Goal: Check status: Check status

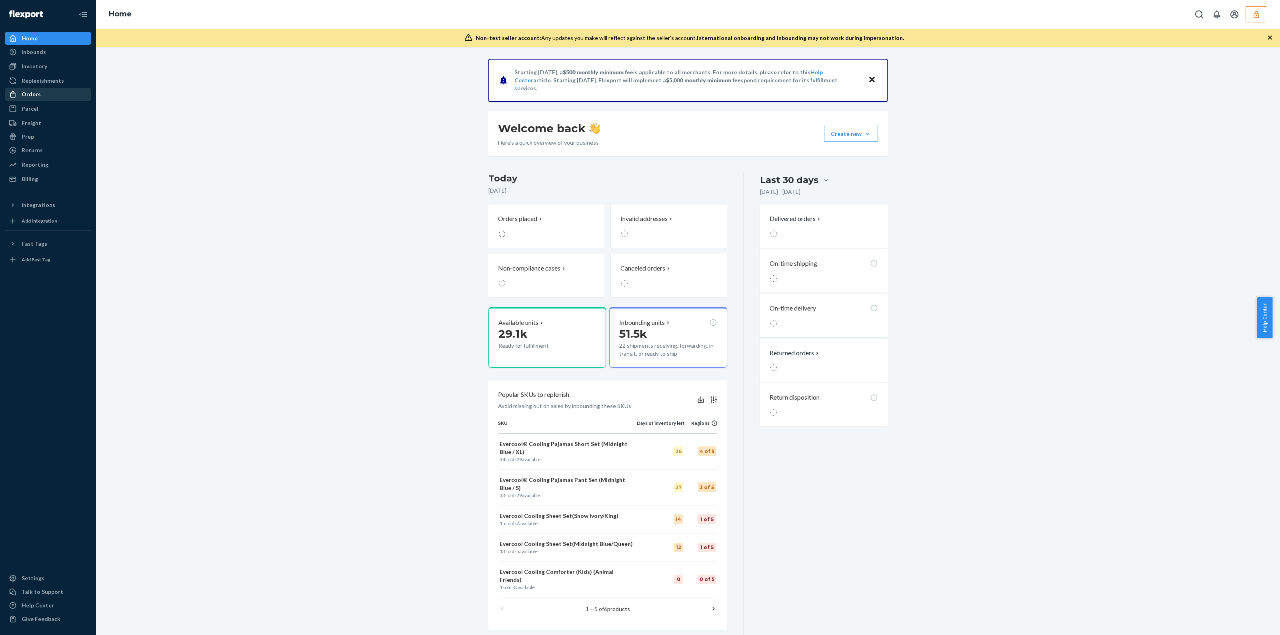
click at [32, 98] on div "Orders" at bounding box center [31, 94] width 19 height 8
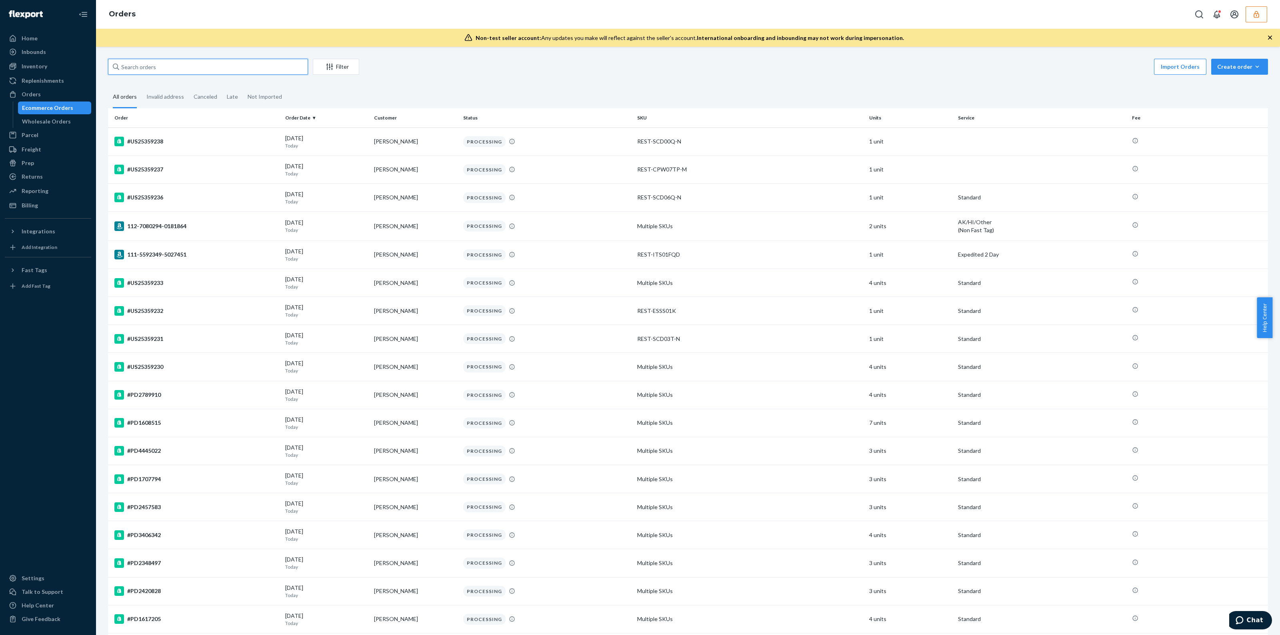
click at [145, 67] on input "text" at bounding box center [208, 67] width 200 height 16
paste input "RPTUL0EW8M2OY"
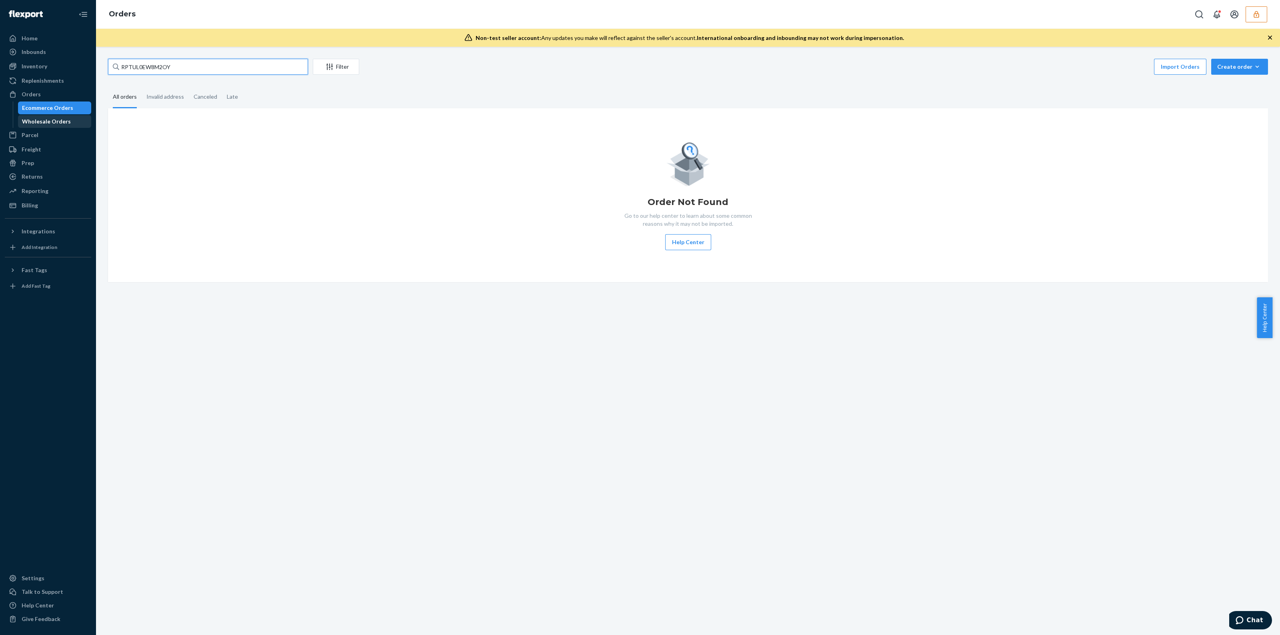
type input "RPTUL0EW8M2OY"
click at [50, 115] on link "Wholesale Orders" at bounding box center [55, 121] width 74 height 13
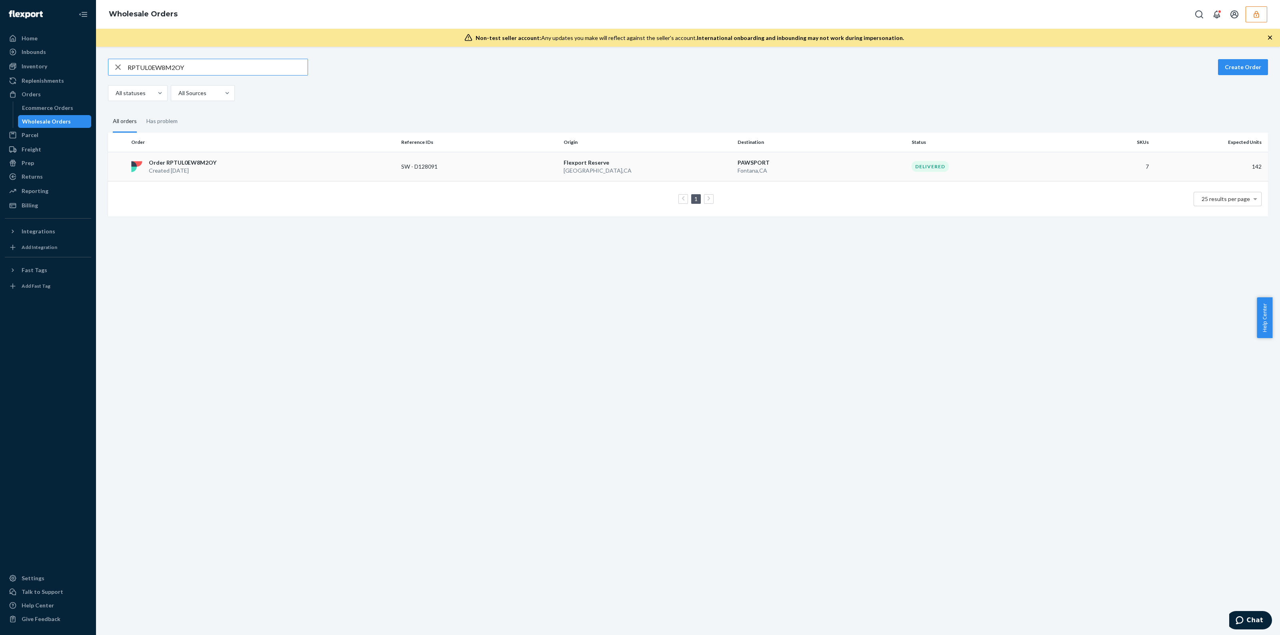
type input "RPTUL0EW8M2OY"
click at [338, 163] on div "Order RPTUL0EW8M2OY Created [DATE]" at bounding box center [263, 167] width 270 height 16
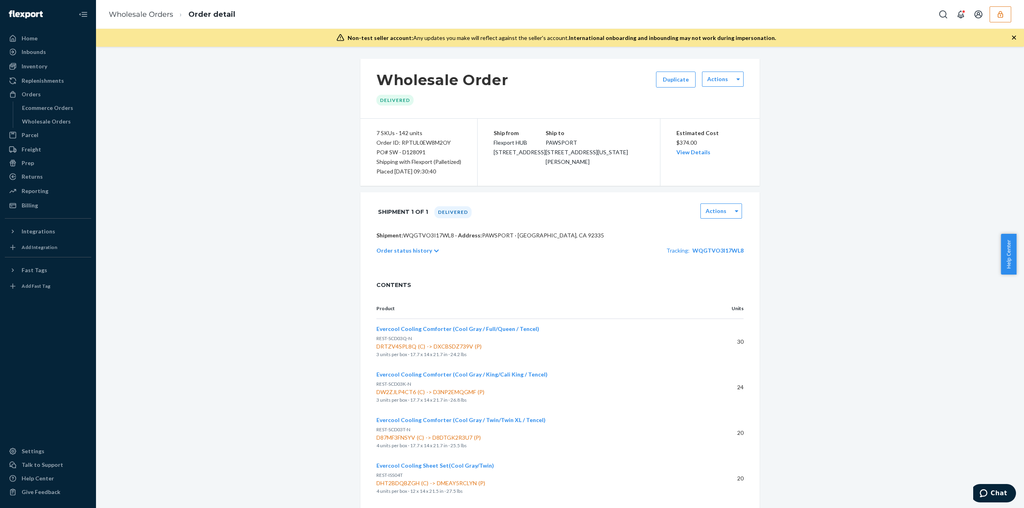
drag, startPoint x: 1279, startPoint y: 4, endPoint x: 412, endPoint y: 251, distance: 902.1
click at [412, 251] on p "Order status history" at bounding box center [404, 251] width 56 height 8
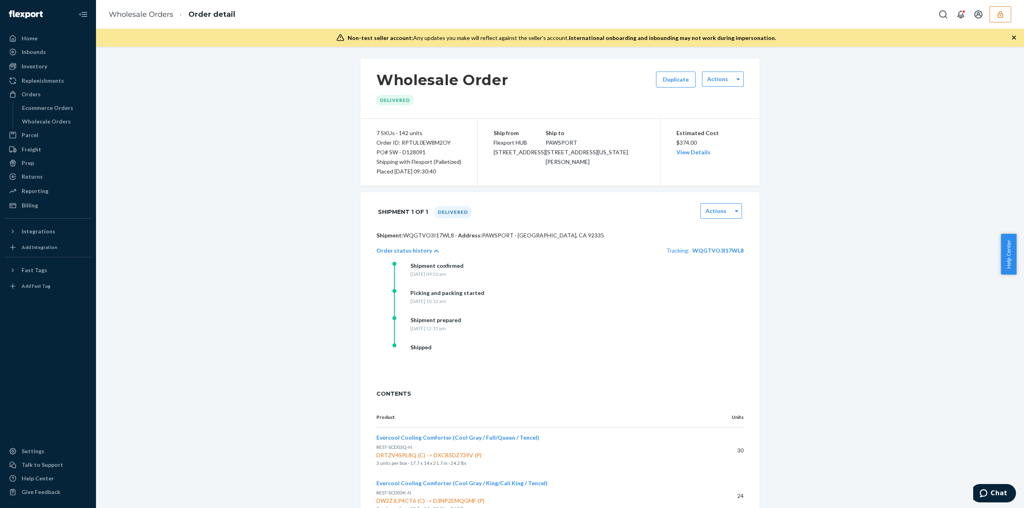
click at [720, 244] on div "Order status history Tracking: WQGTVO3I17WL8" at bounding box center [559, 251] width 367 height 22
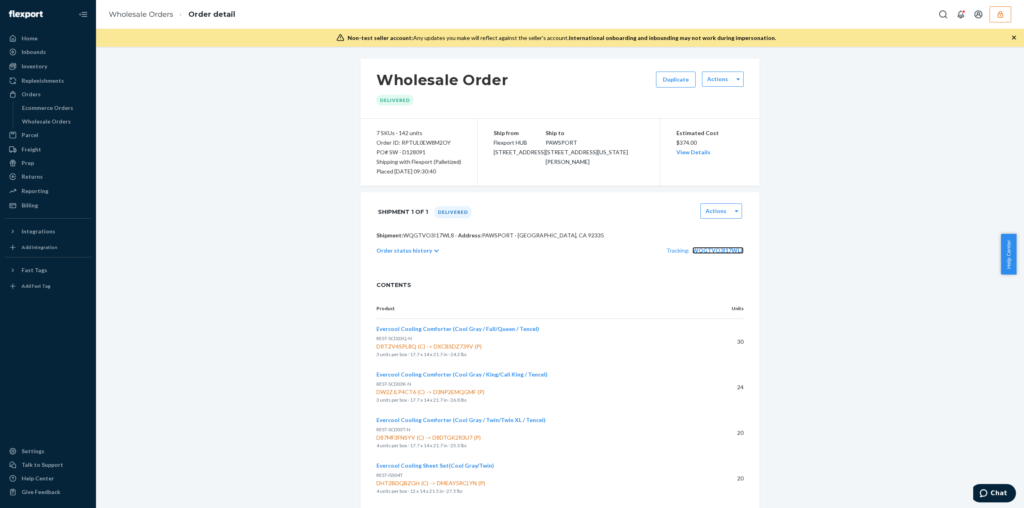
click at [719, 251] on span "WQGTVO3I17WL8" at bounding box center [717, 250] width 51 height 7
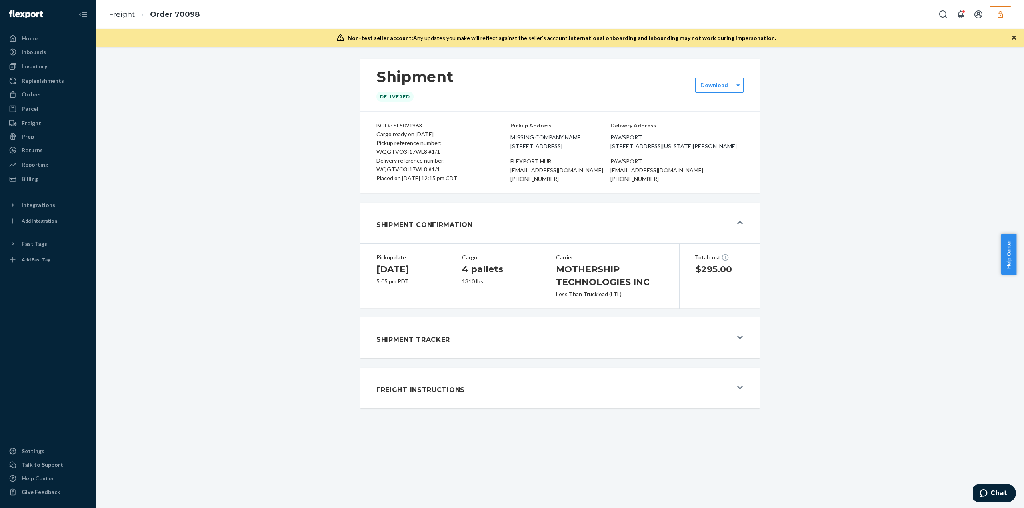
click at [526, 343] on div "Shipment Tracker" at bounding box center [554, 338] width 356 height 22
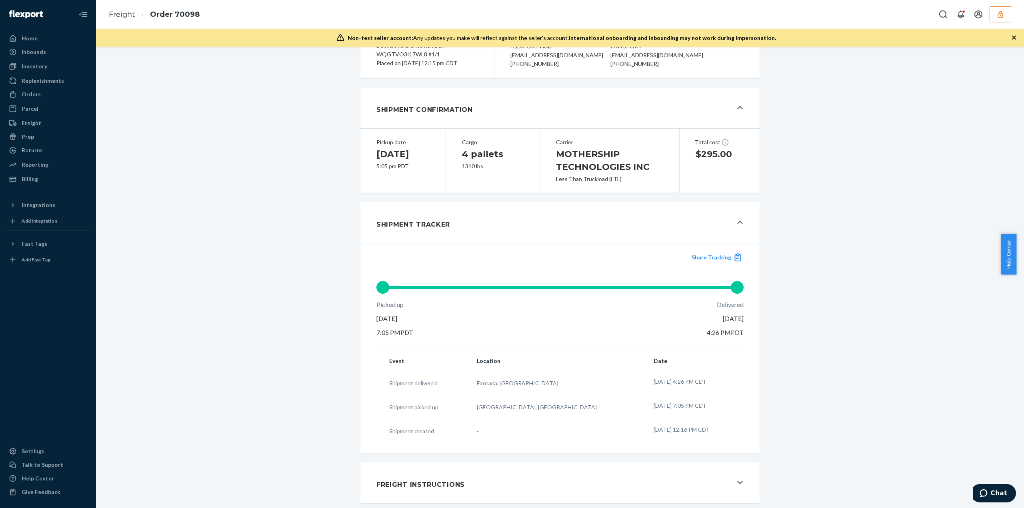
click at [1003, 15] on icon "button" at bounding box center [1000, 14] width 8 height 8
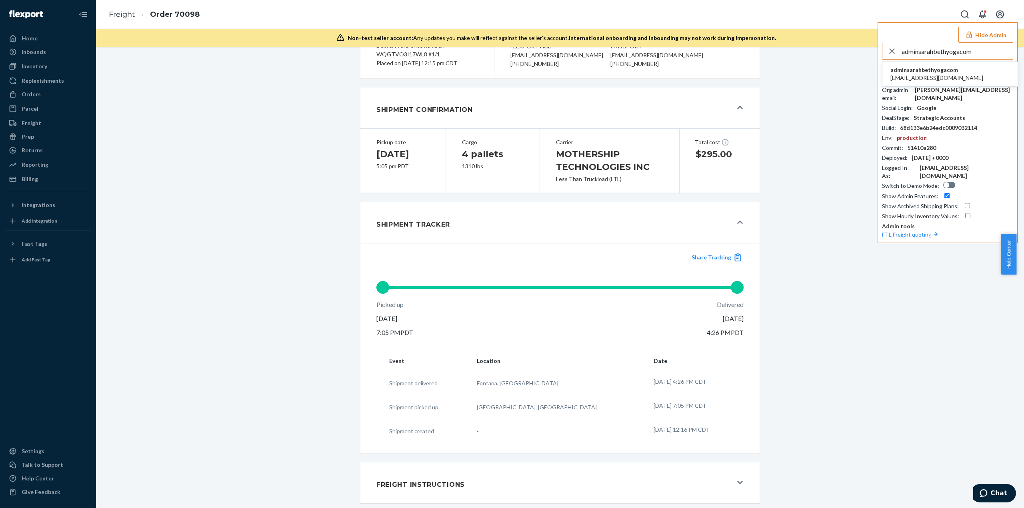
type input "adminsarahbethyogacom"
click at [907, 76] on span "[EMAIL_ADDRESS][DOMAIN_NAME]" at bounding box center [936, 78] width 93 height 8
